Goal: Transaction & Acquisition: Obtain resource

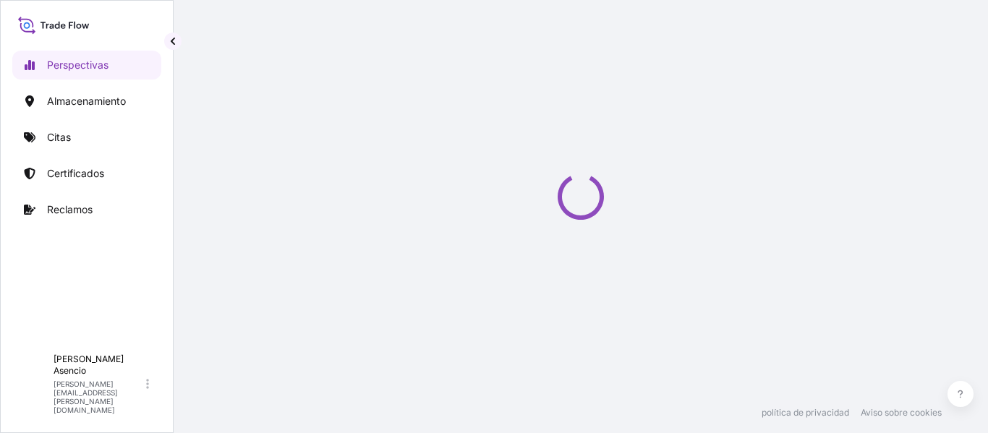
select select "2025"
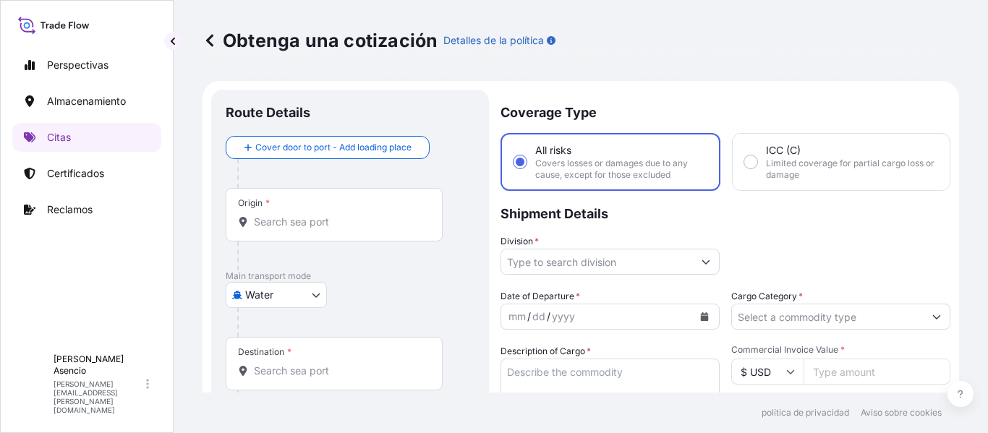
scroll to position [23, 0]
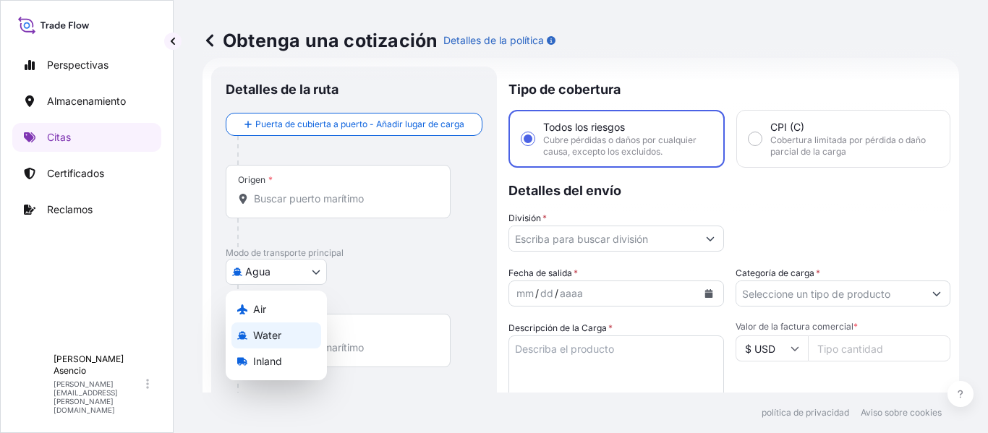
click at [275, 260] on body "Perspectivas Almacenamiento Citas Certificados Reclamos A Andrés Asencio [EMAIL…" at bounding box center [494, 216] width 988 height 433
click at [262, 359] on font "Interior" at bounding box center [269, 361] width 33 height 12
select select "Inland"
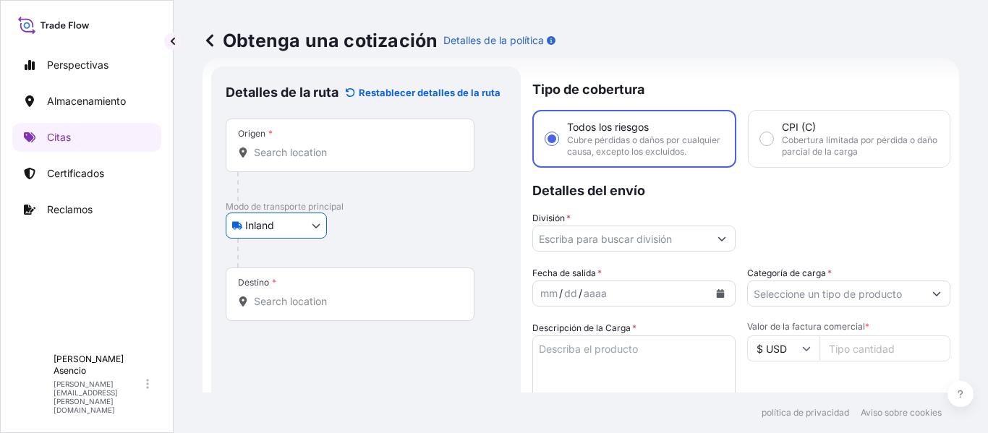
click at [298, 151] on input "Origen *" at bounding box center [355, 152] width 202 height 14
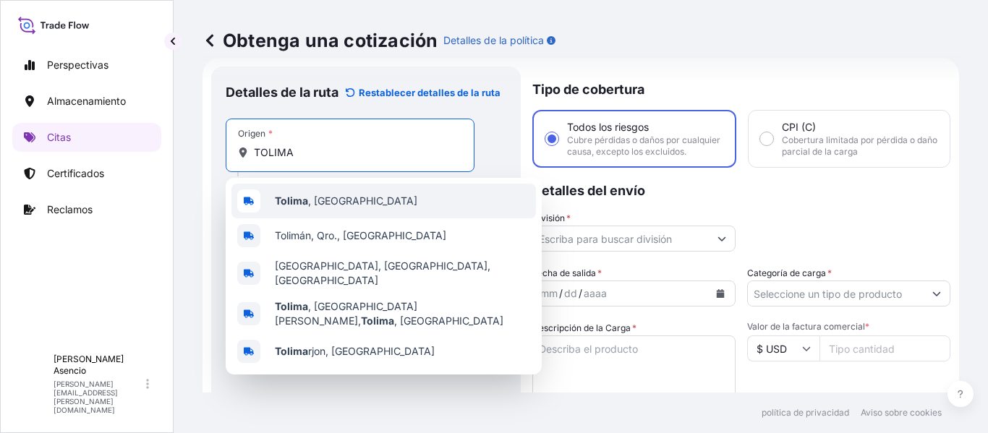
click at [310, 200] on span "Tolima , [GEOGRAPHIC_DATA]" at bounding box center [346, 201] width 142 height 14
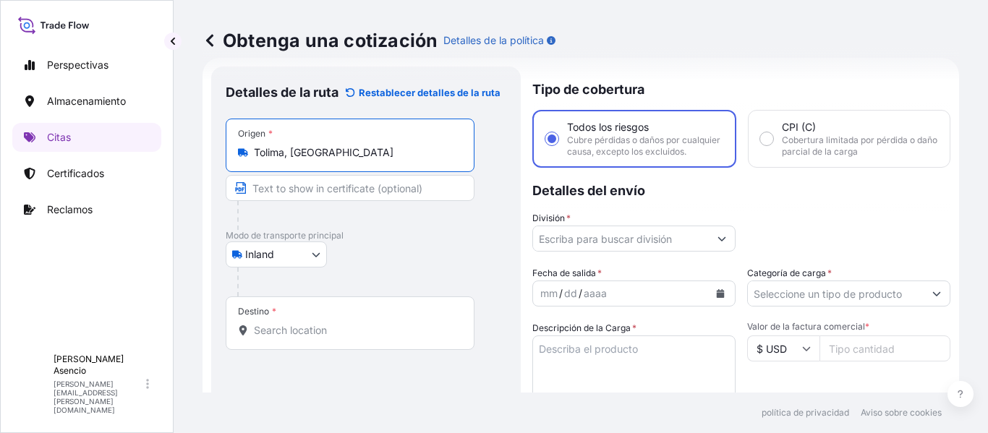
type input "Tolima, [GEOGRAPHIC_DATA]"
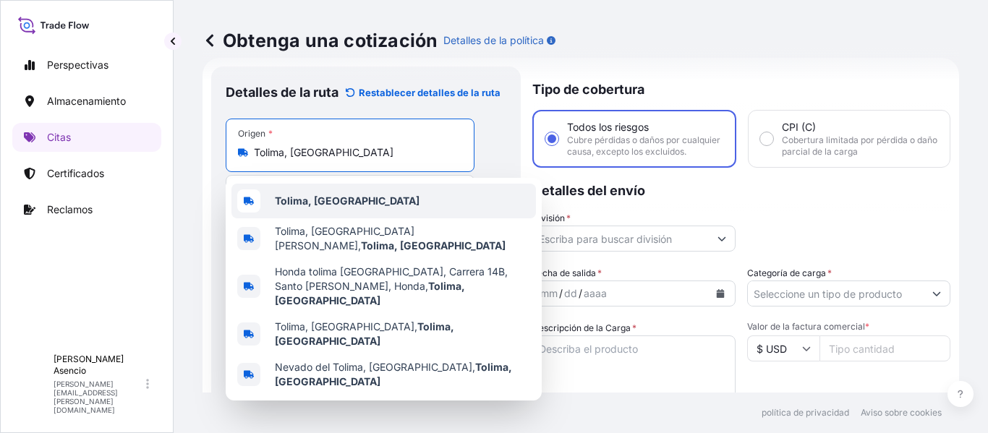
click at [218, 180] on div "Detalles de la ruta Restablecer detalles de la ruta Lugar de carga Road / Inlan…" at bounding box center [365, 400] width 309 height 666
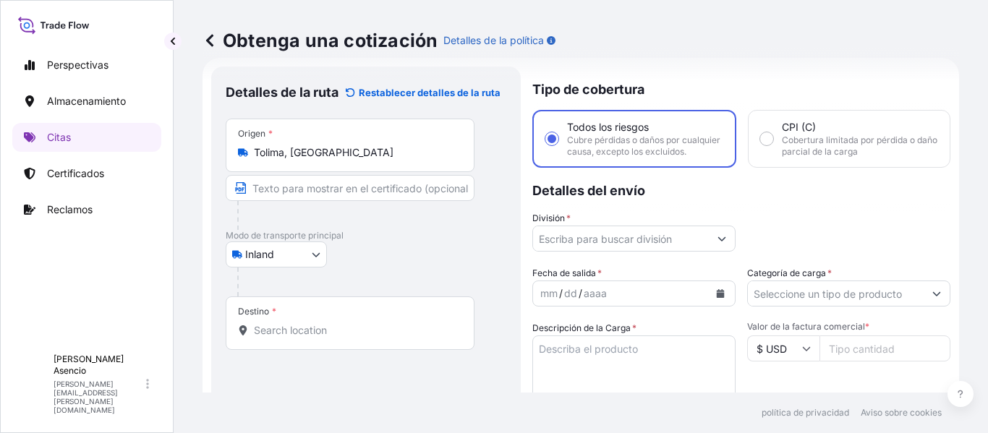
click at [302, 182] on input "Texto que aparecerá en el certificado" at bounding box center [350, 188] width 249 height 26
paste input "CAMPO GUANDO - [PERSON_NAME] ICONOSO - TOLIMA"
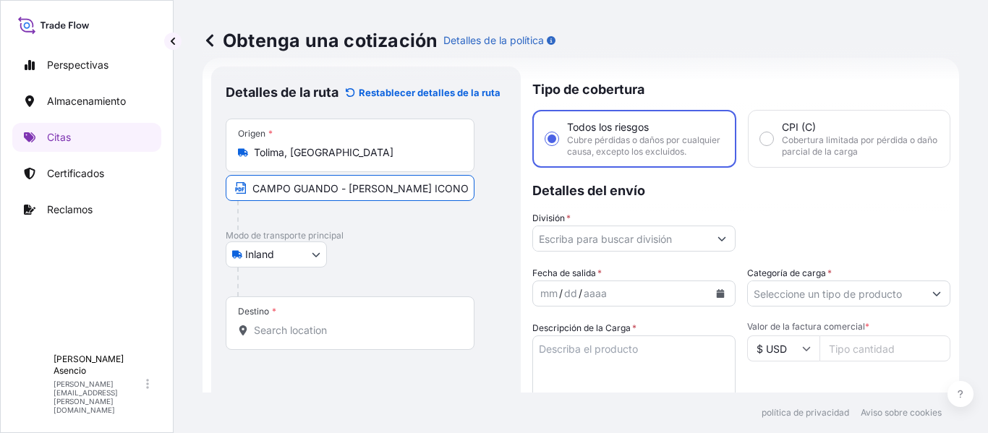
scroll to position [0, 25]
type input "CAMPO GUANDO - [PERSON_NAME] ICONOSO - TOLIMA"
click at [418, 234] on p "Modo de transporte principal" at bounding box center [366, 236] width 281 height 12
click at [290, 333] on input "Destino *" at bounding box center [355, 330] width 202 height 14
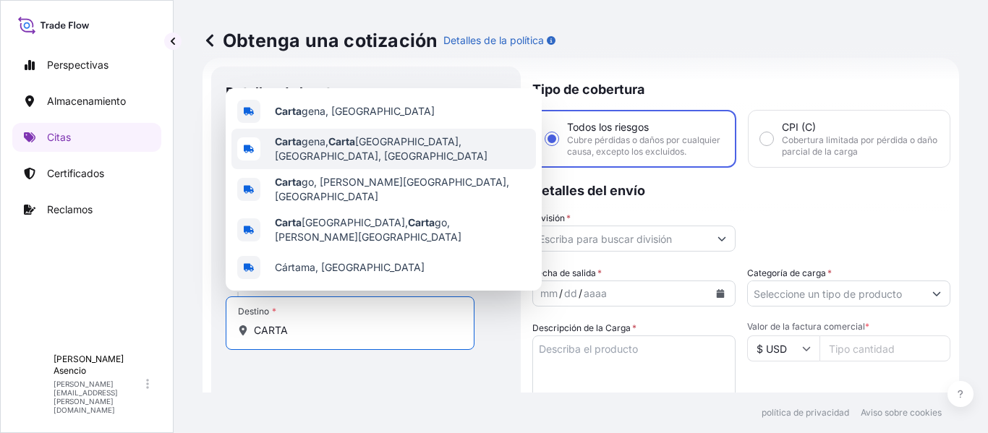
click at [343, 163] on span "Carta gena, Carta [GEOGRAPHIC_DATA], [GEOGRAPHIC_DATA], [GEOGRAPHIC_DATA]" at bounding box center [402, 148] width 255 height 29
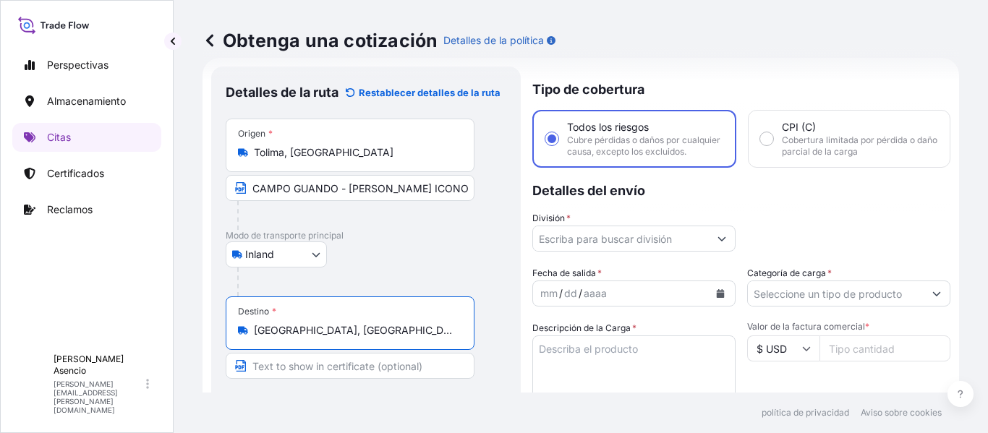
type input "[GEOGRAPHIC_DATA], [GEOGRAPHIC_DATA], [GEOGRAPHIC_DATA], [GEOGRAPHIC_DATA]"
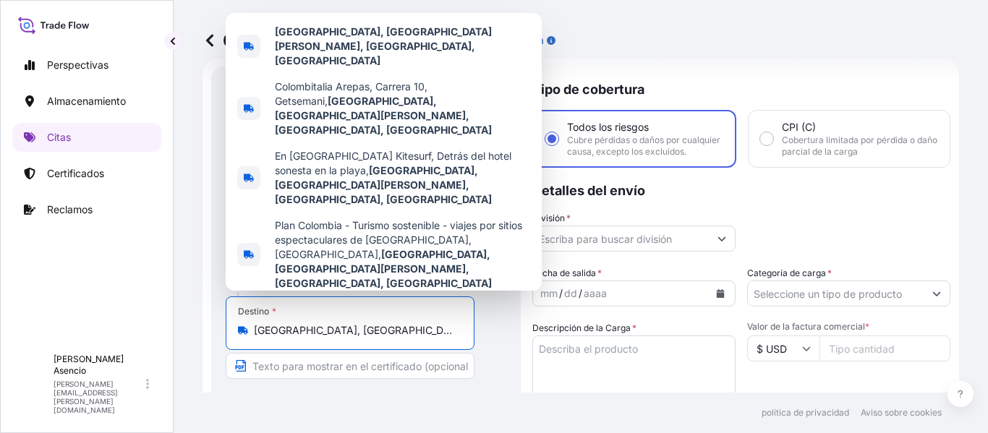
click at [771, 201] on p "Detalles del envío" at bounding box center [741, 189] width 418 height 43
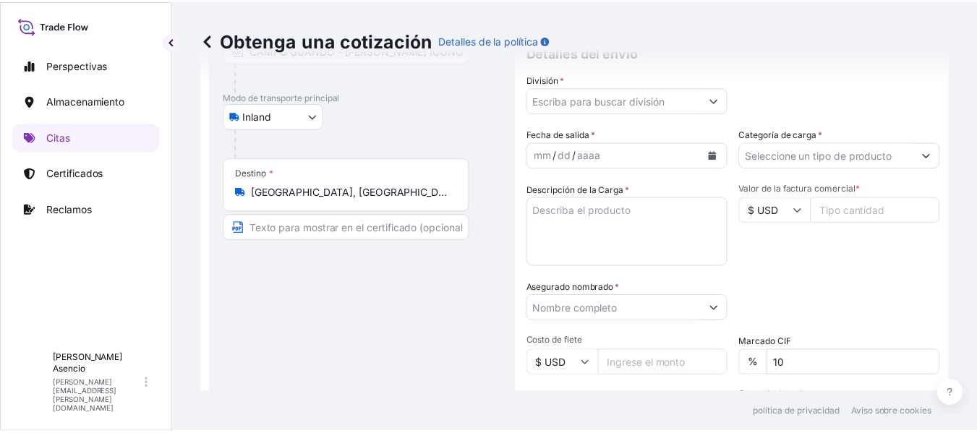
scroll to position [163, 0]
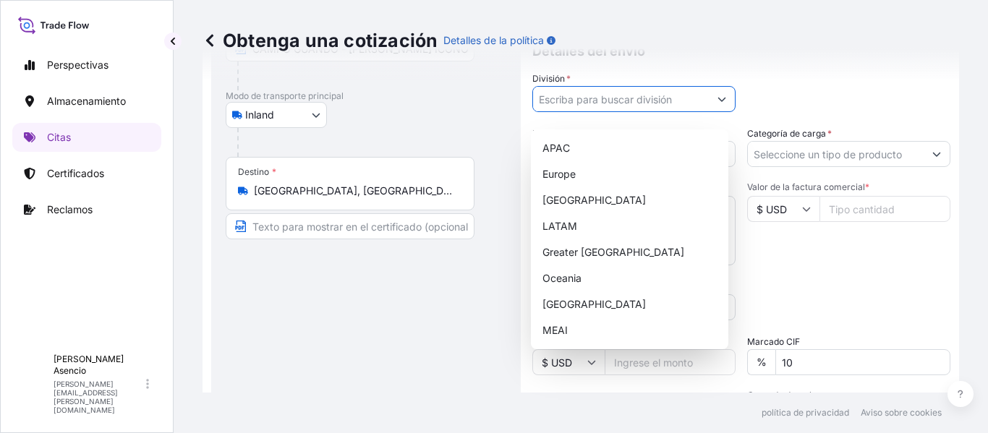
click at [673, 112] on input "División *" at bounding box center [621, 99] width 176 height 26
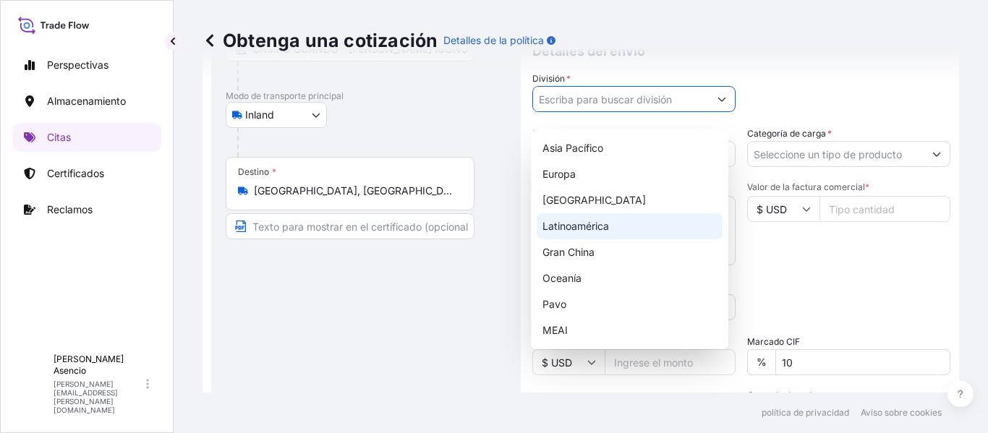
click at [591, 230] on font "Latinoamérica" at bounding box center [575, 226] width 67 height 12
type input "LATAM"
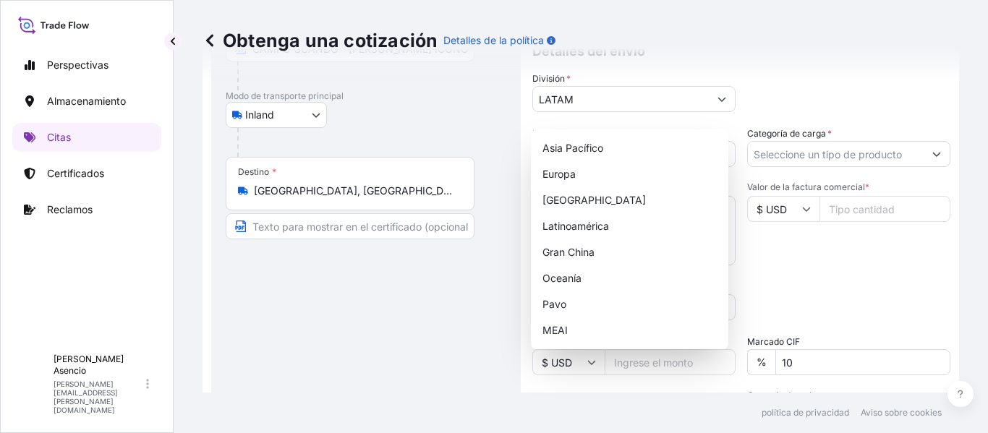
click at [781, 283] on div "Fecha de salida * mm / dd / aaaa Categoría de carga * Descripción de la Carga *…" at bounding box center [741, 306] width 418 height 359
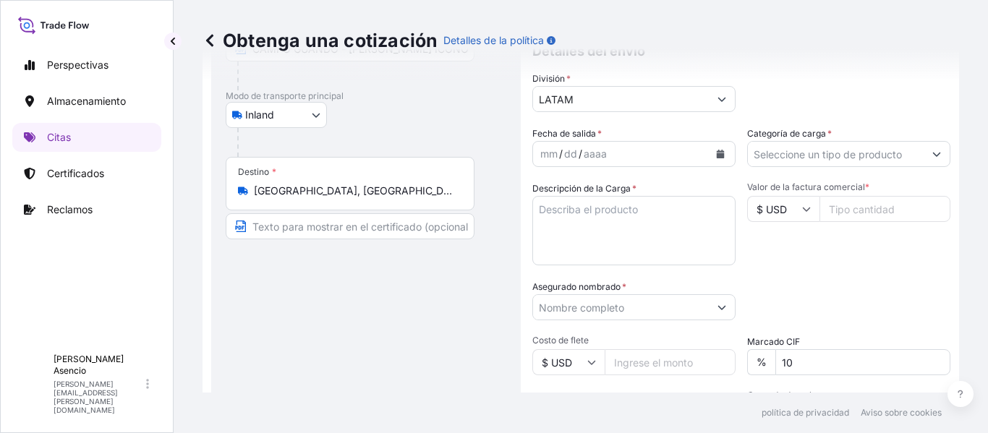
click at [716, 158] on icon "Calendario" at bounding box center [720, 154] width 8 height 9
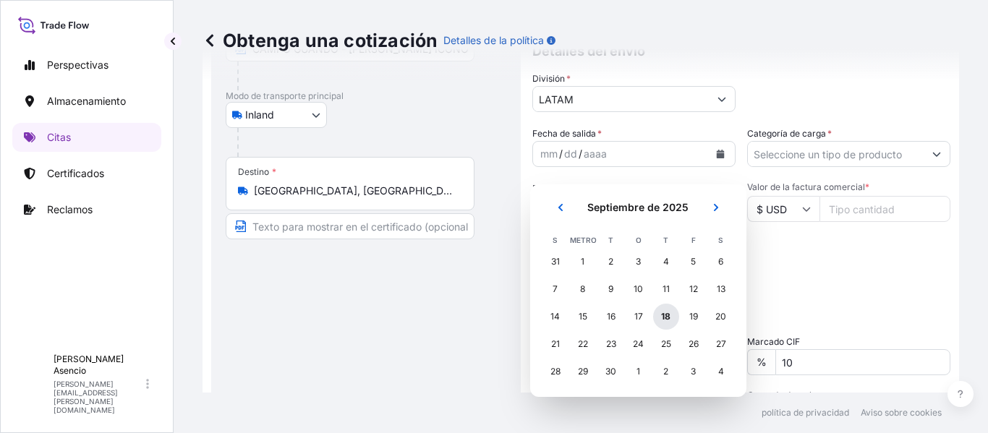
click at [663, 315] on font "18" at bounding box center [665, 316] width 9 height 11
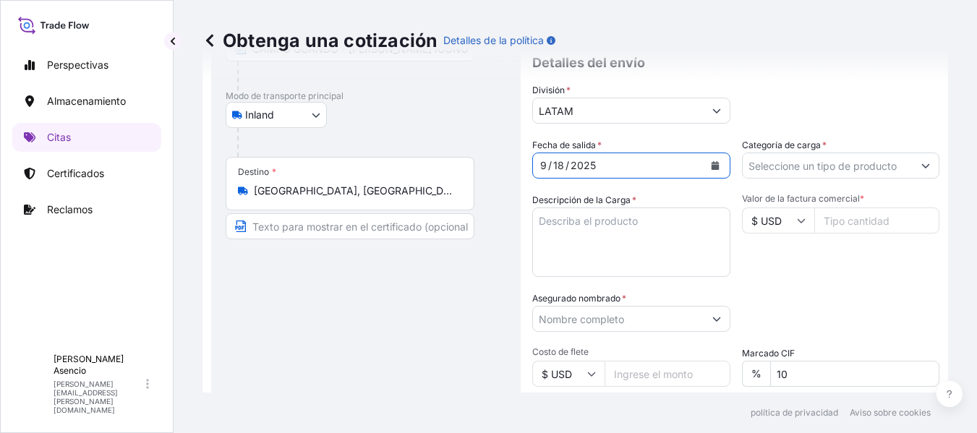
click at [852, 168] on input "Categoría de carga *" at bounding box center [827, 166] width 171 height 26
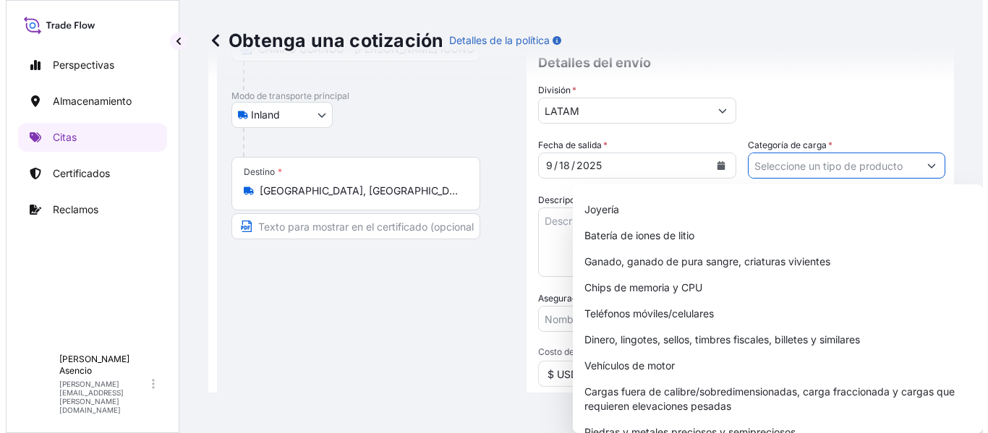
scroll to position [220, 0]
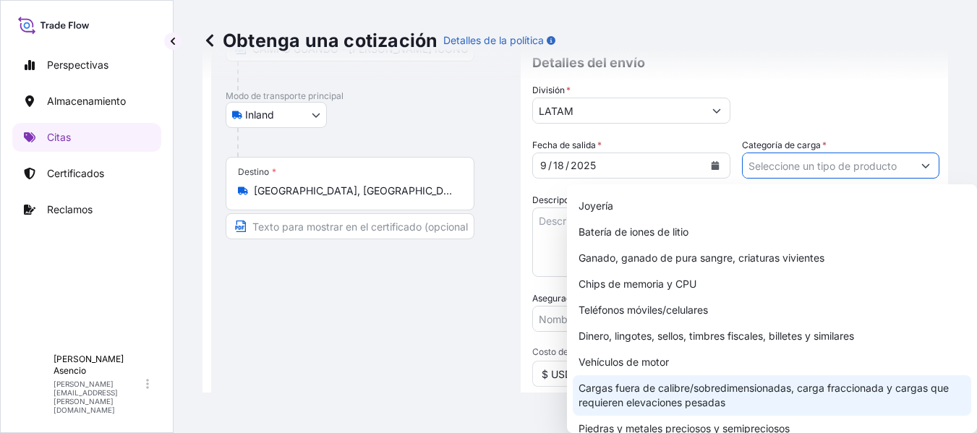
click at [750, 392] on font "Cargas fuera de calibre/sobredimensionadas, carga fraccionada y cargas que requ…" at bounding box center [763, 395] width 370 height 27
type input "Out of Gauge / Oversized cargoes, Break Bulk, and cargoes requiring Heavy Lifts"
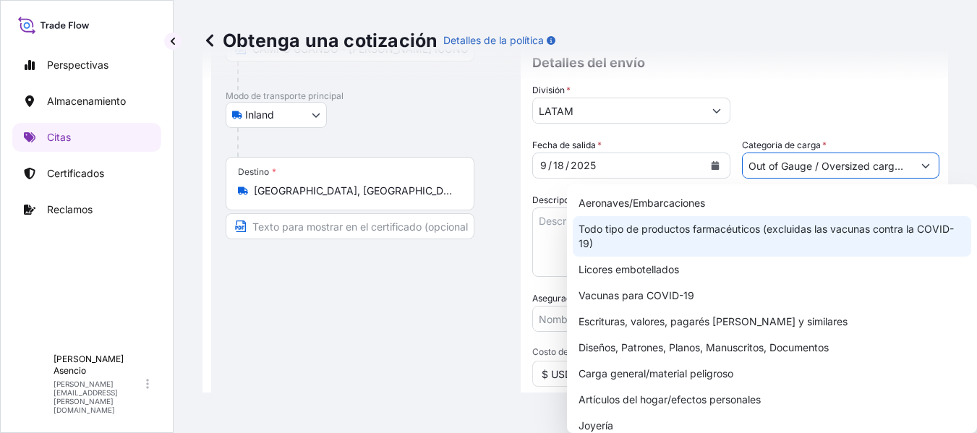
click at [552, 228] on textarea "Descripción de la Carga *" at bounding box center [631, 241] width 198 height 69
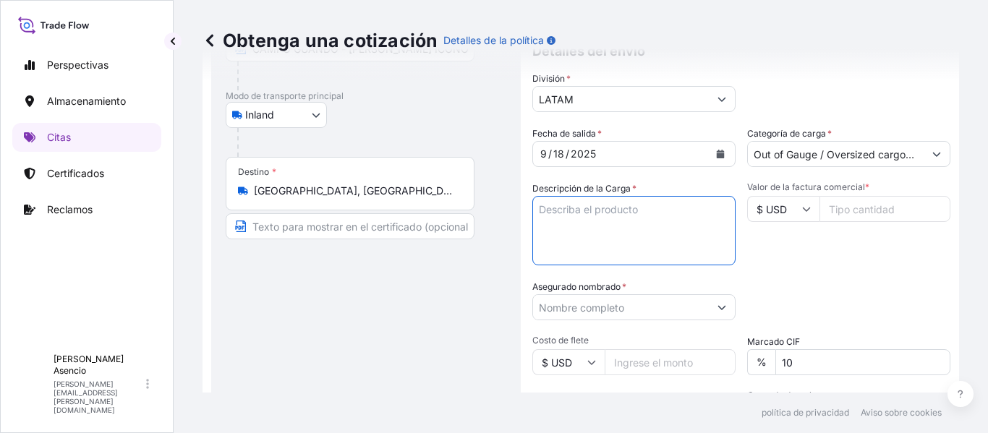
paste textarea "EQUIPO: TURBINA DE GAS TAURUS 60 SN: OHK19-[MEDICAL_DATA] PESO: 3.658 KG VALOR …"
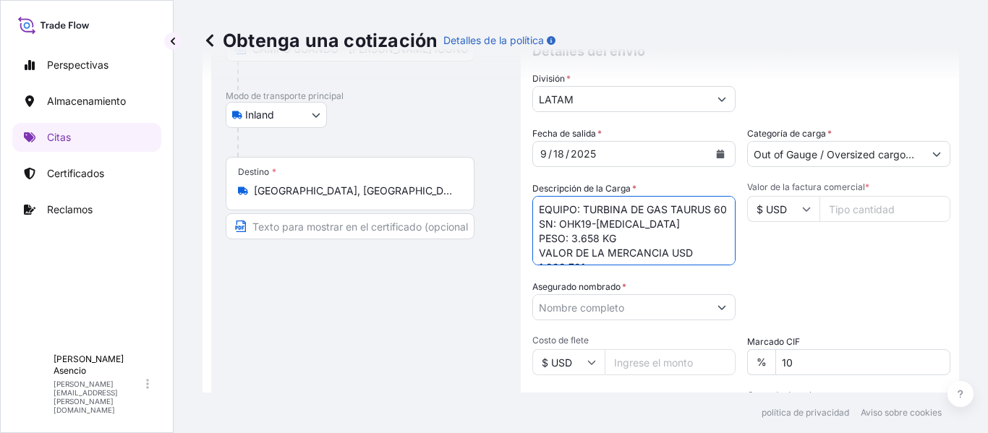
scroll to position [38, 0]
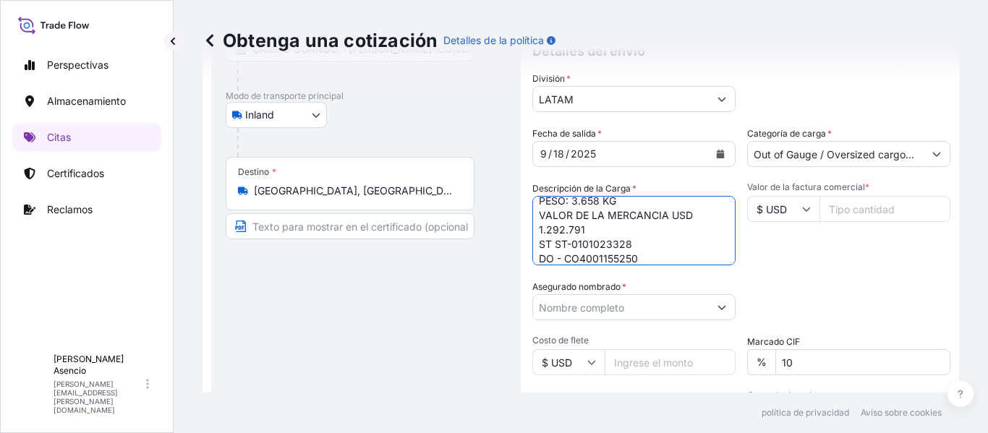
type textarea "EQUIPO: TURBINA DE GAS TAURUS 60 SN: OHK19-[MEDICAL_DATA] PESO: 3.658 KG VALOR …"
click at [880, 219] on input "Valor de la factura comercial *" at bounding box center [884, 209] width 131 height 26
type input "1292791"
click at [875, 265] on div "Valor de la factura comercial * $ USD 1292791" at bounding box center [848, 223] width 203 height 84
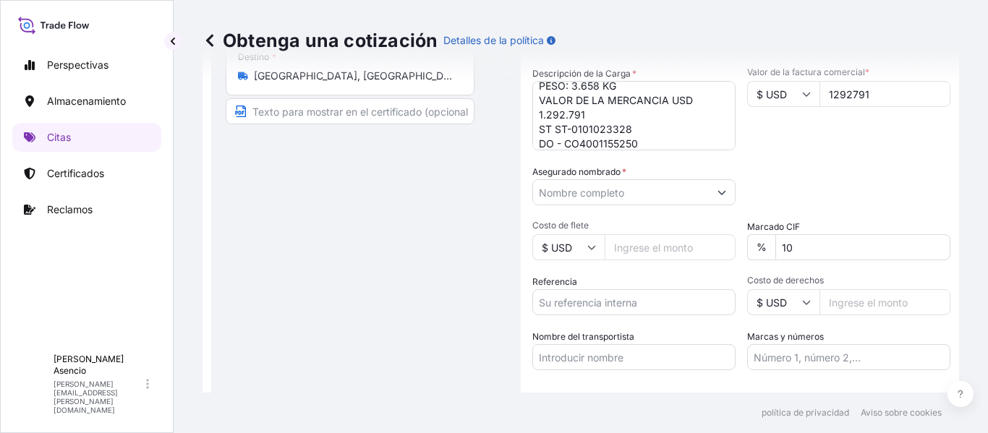
scroll to position [316, 0]
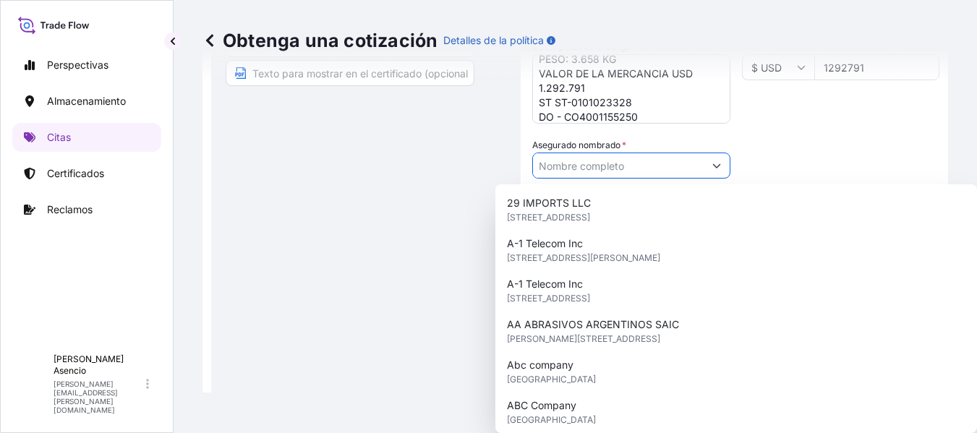
click at [604, 168] on input "Asegurado nombrado *" at bounding box center [618, 166] width 171 height 26
paste input "Global Logística de Transporte S.A.S - Nit 900812530-1"
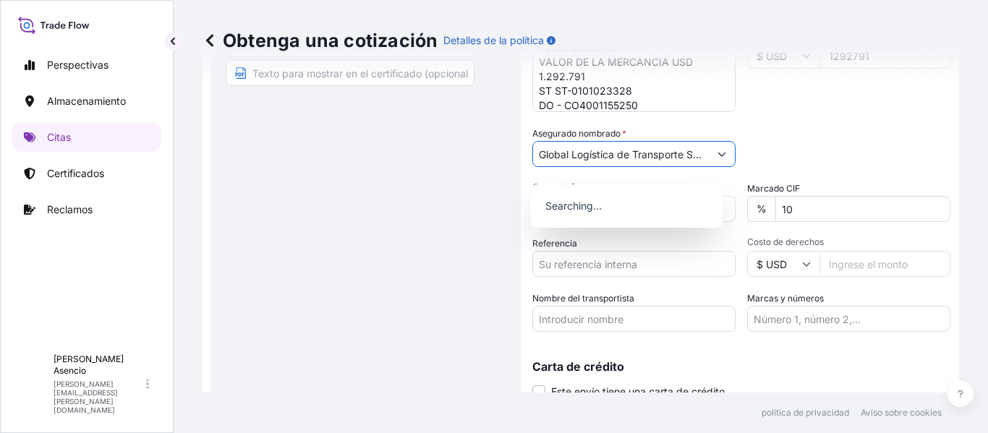
scroll to position [0, 105]
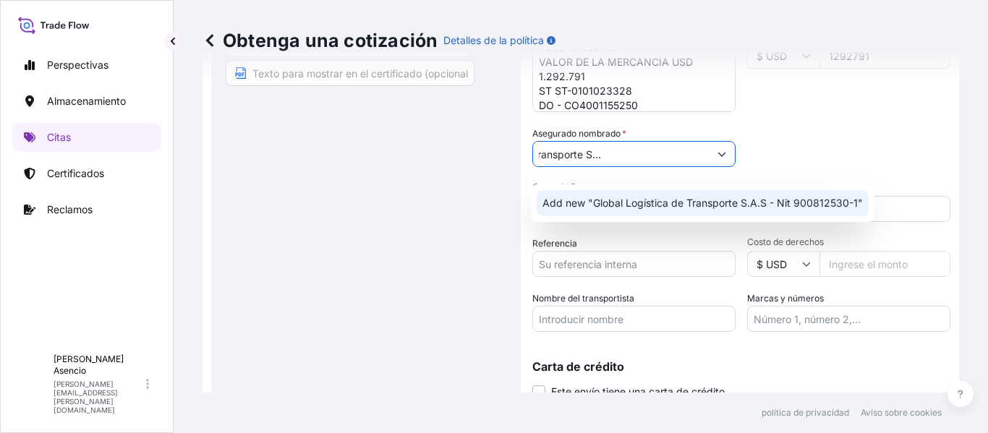
click at [615, 205] on span "Add new "Global Logística de Transporte S.A.S - Nit 900812530-1"" at bounding box center [702, 203] width 320 height 14
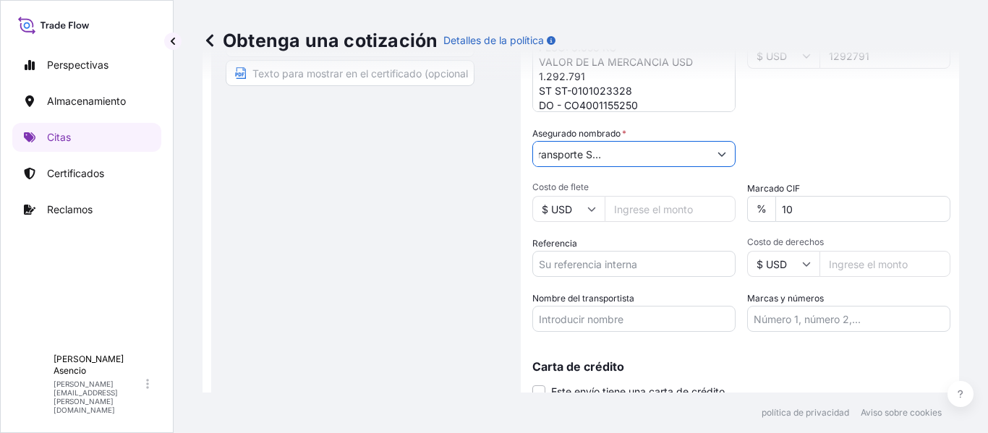
type input "Global Logística de Transporte S.A.S - Nit 900812530-1"
click at [676, 222] on input "Costo de flete" at bounding box center [669, 209] width 131 height 26
type input "8000"
click at [664, 242] on div "Fecha de salida * [DATE] Categoría de carga * Out of Gauge / Oversized cargoes,…" at bounding box center [741, 152] width 418 height 359
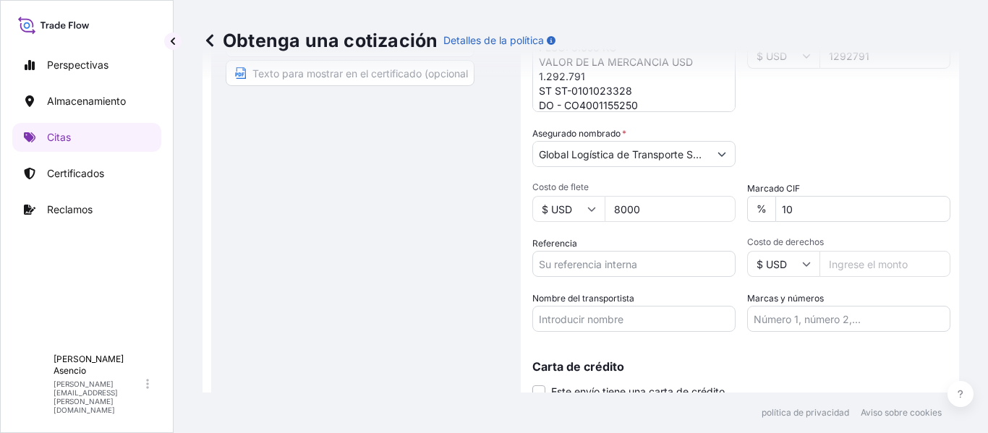
click at [610, 277] on input "Referencia" at bounding box center [633, 264] width 203 height 26
paste input "EQUIPO: TURBINA DE GAS TAURUS 60 SN: OHK19-[MEDICAL_DATA] PESO: 3.658 KG VALOR …"
type input "EQUIPO: TURBINA DE GAS TAURUS 60 SN: OHK19-[MEDICAL_DATA] PESO: 3.658 KG VALOR …"
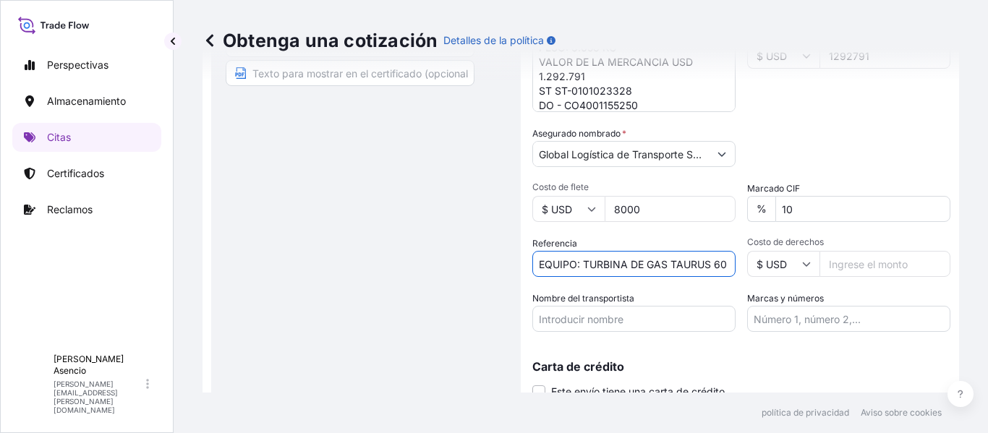
click at [646, 327] on input "Nombre del transportista" at bounding box center [633, 319] width 203 height 26
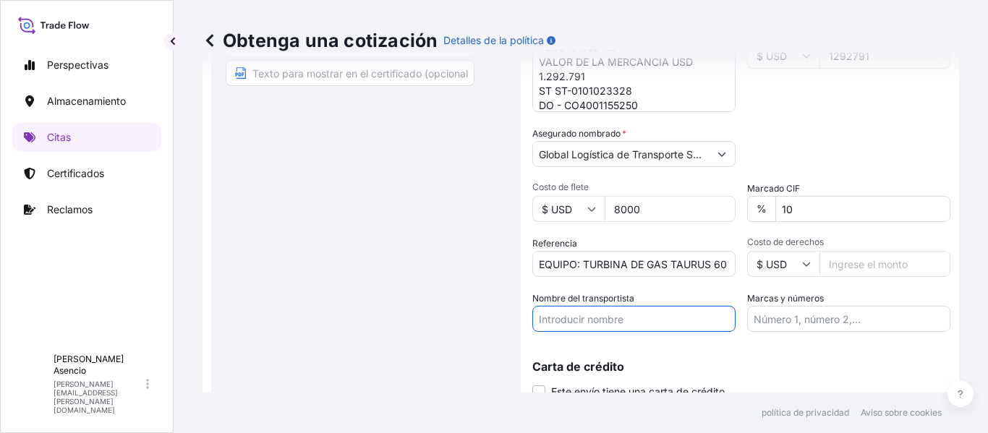
paste input "Inland - HOCOL S.A NIT 860072134 / BGlobal Logística de Transporte S.A.S - Nit …"
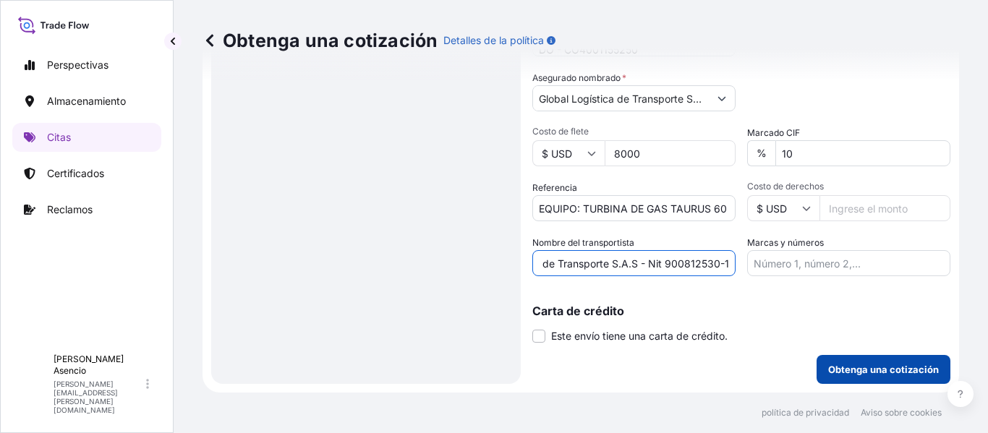
type input "Inland - HOCOL S.A NIT 860072134 / BGlobal Logística de Transporte S.A.S - Nit …"
click at [863, 363] on p "Obtenga una cotización" at bounding box center [883, 369] width 111 height 14
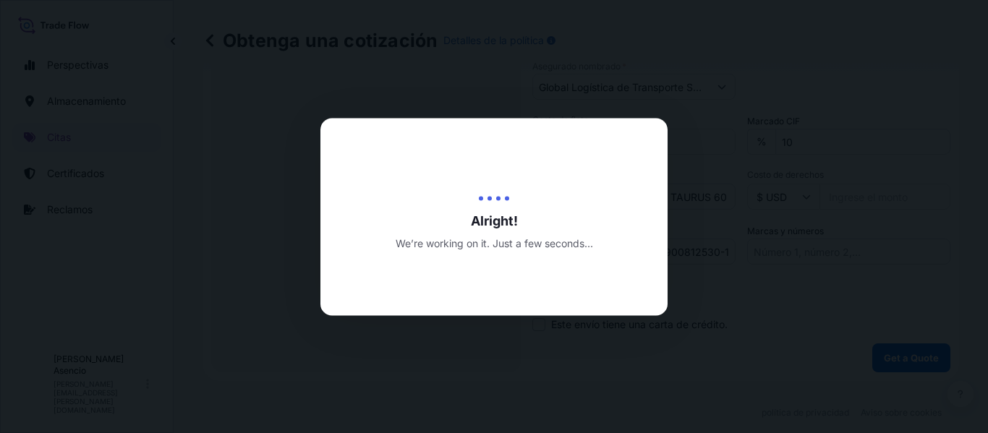
scroll to position [0, 0]
select select "Inland"
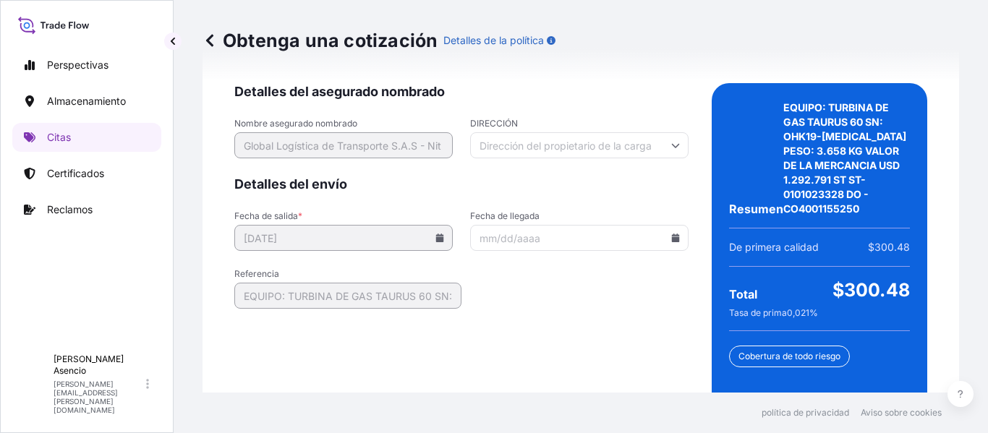
scroll to position [2590, 0]
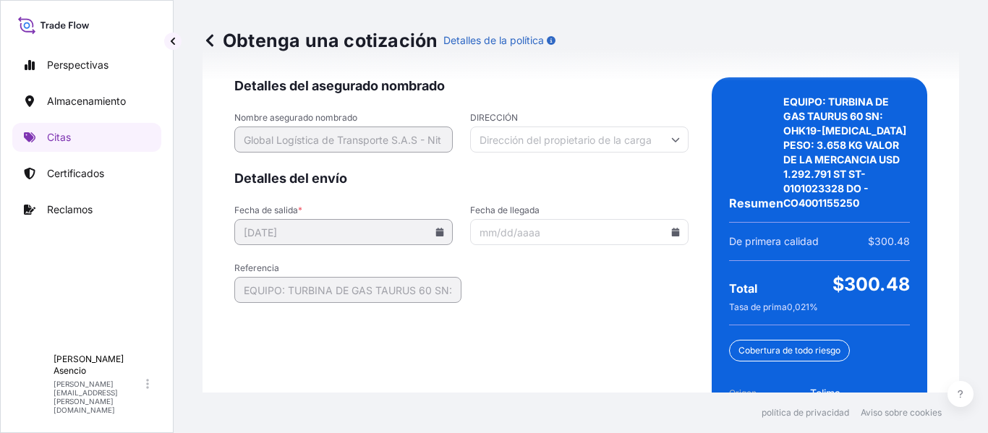
click at [672, 219] on input "Fecha de llegada" at bounding box center [579, 232] width 218 height 26
click at [672, 228] on icon at bounding box center [676, 232] width 8 height 9
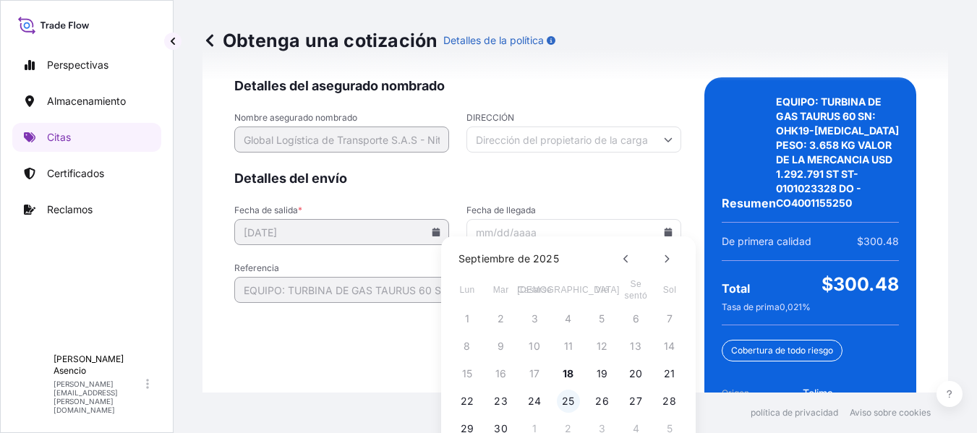
click at [568, 401] on font "25" at bounding box center [568, 401] width 13 height 12
type input "[DATE]"
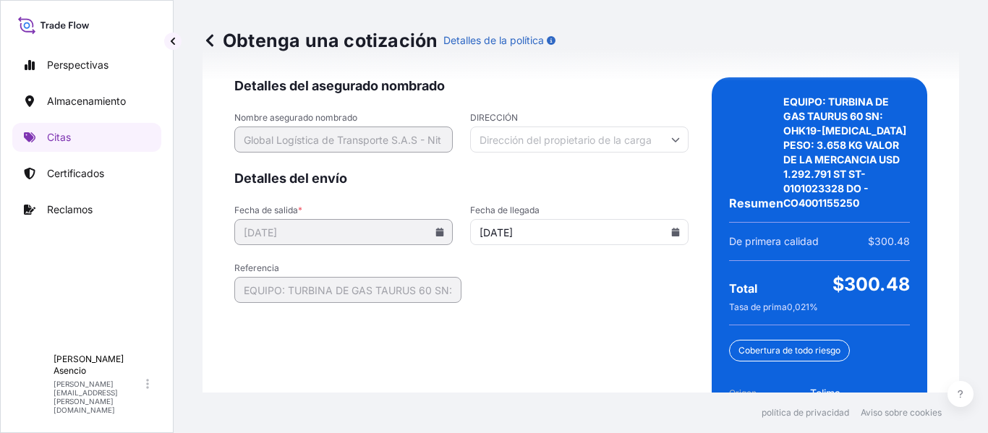
scroll to position [2707, 0]
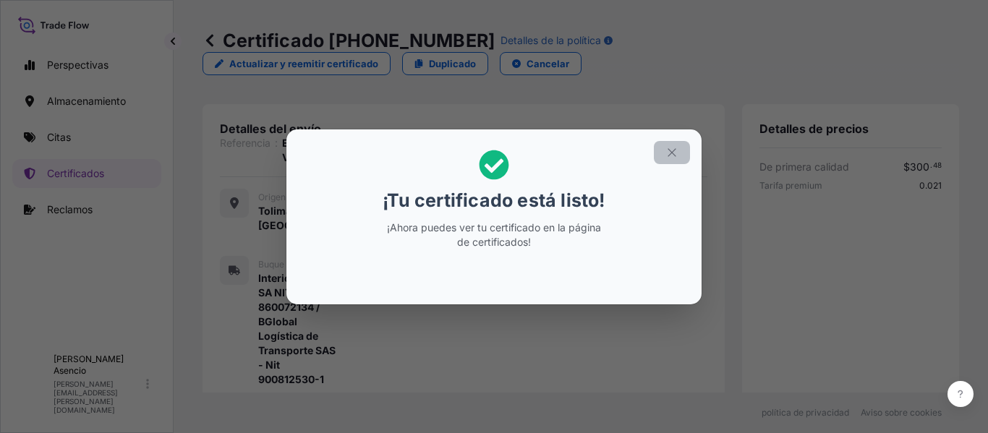
click at [676, 147] on icon "button" at bounding box center [671, 152] width 13 height 13
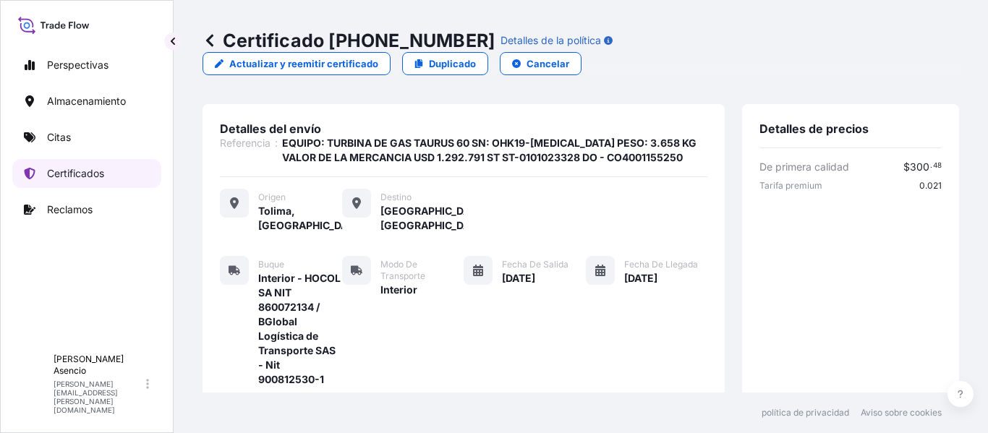
click at [98, 167] on font "Certificados" at bounding box center [75, 173] width 57 height 12
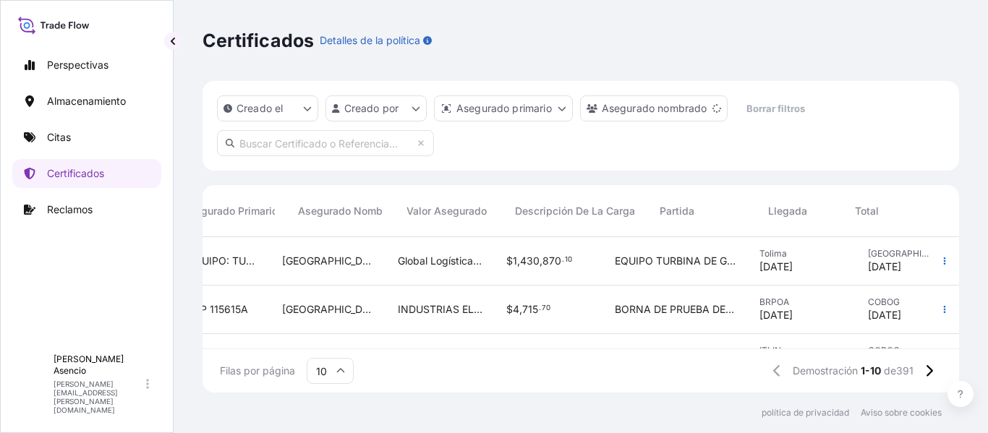
scroll to position [0, 491]
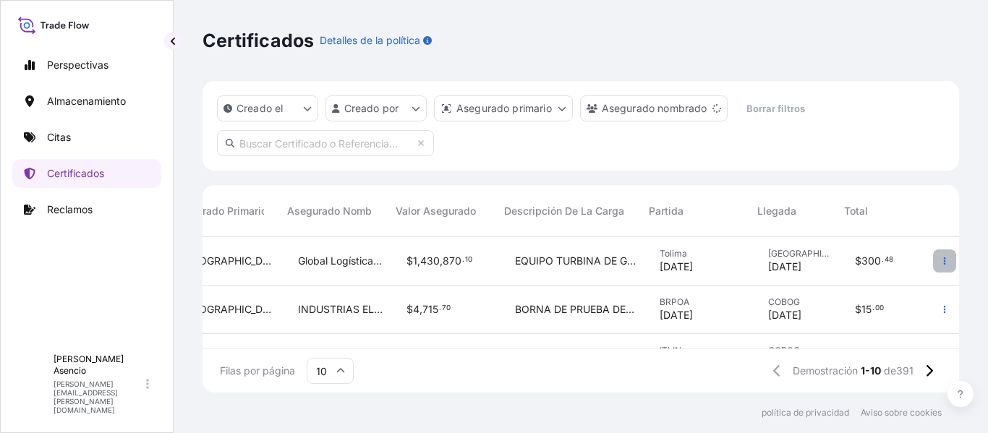
click at [943, 263] on icon "button" at bounding box center [944, 260] width 2 height 7
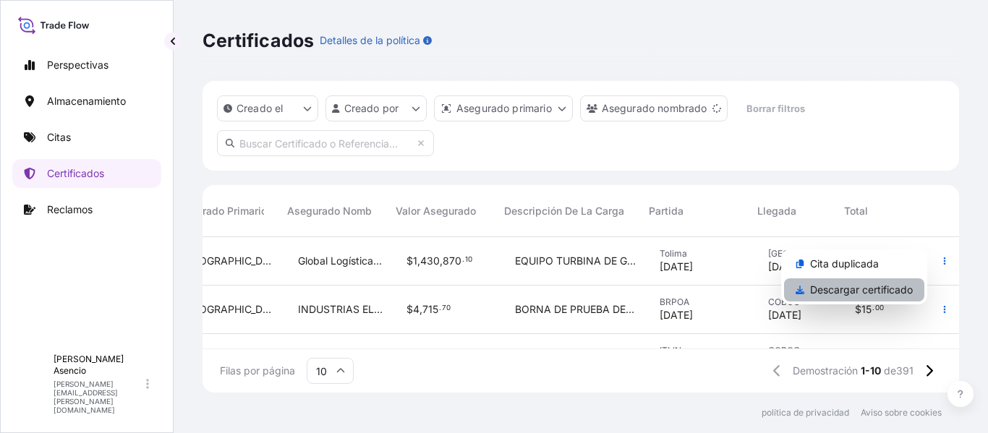
click at [865, 291] on font "Descargar certificado" at bounding box center [861, 289] width 103 height 12
